Goal: Information Seeking & Learning: Learn about a topic

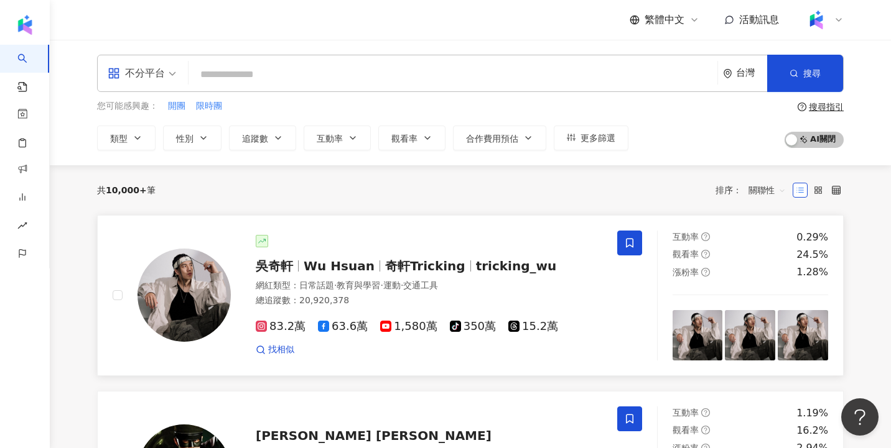
click at [289, 270] on span "吳奇軒" at bounding box center [274, 266] width 37 height 15
click at [586, 28] on div "繁體中文 活動訊息" at bounding box center [470, 20] width 746 height 40
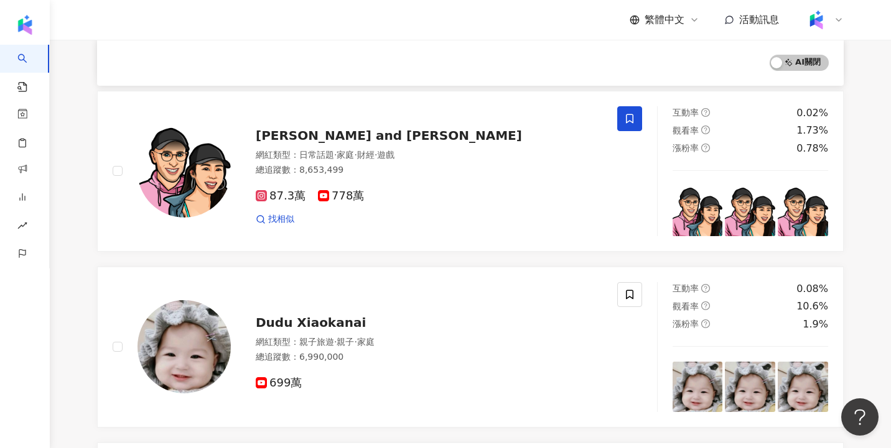
scroll to position [1272, 0]
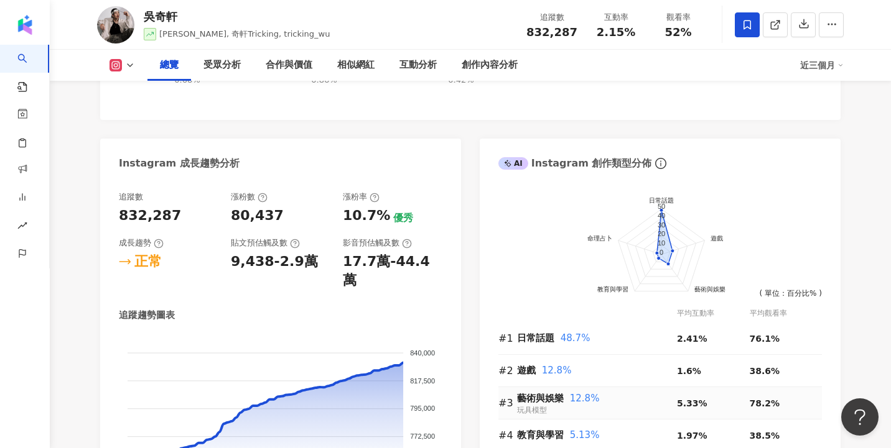
scroll to position [774, 0]
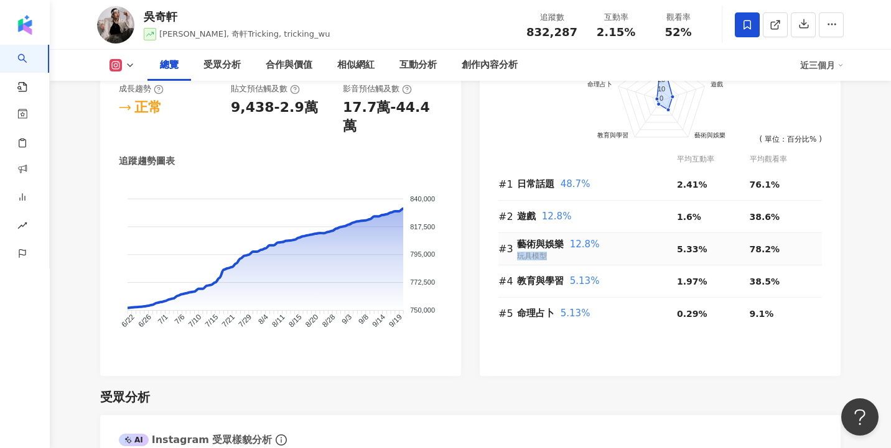
drag, startPoint x: 518, startPoint y: 256, endPoint x: 549, endPoint y: 255, distance: 31.7
click at [549, 255] on div "藝術與娛樂 12.8% 玩具模型" at bounding box center [597, 249] width 160 height 26
click at [526, 261] on span "玩具模型" at bounding box center [532, 256] width 30 height 9
drag, startPoint x: 516, startPoint y: 256, endPoint x: 545, endPoint y: 256, distance: 28.6
click at [545, 256] on tr "#3 藝術與娛樂 12.8% 玩具模型 5.33% 78.2%" at bounding box center [659, 249] width 323 height 32
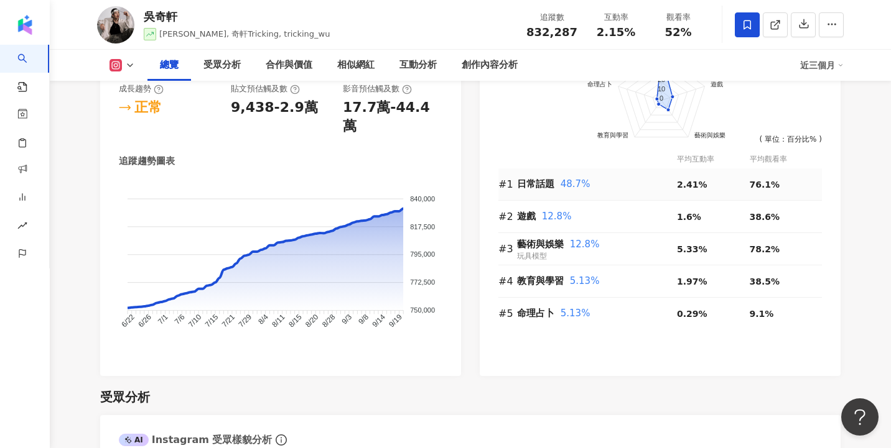
click at [523, 197] on div "日常話題 48.7%" at bounding box center [597, 185] width 160 height 26
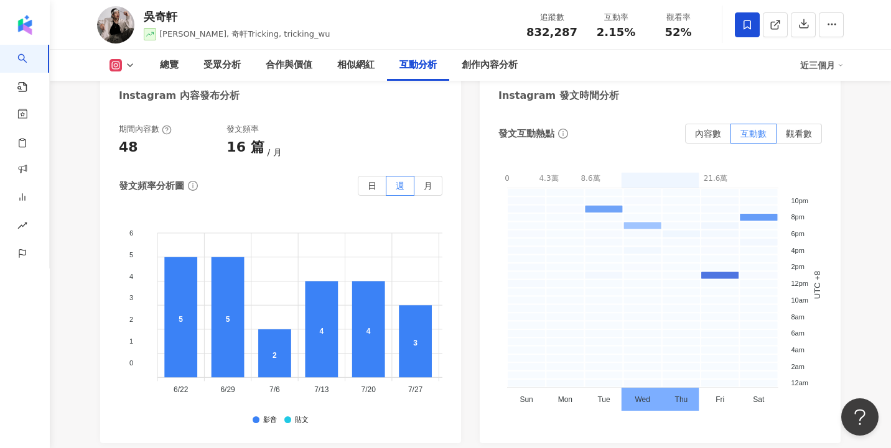
scroll to position [3141, 0]
